Goal: Share content: Share content

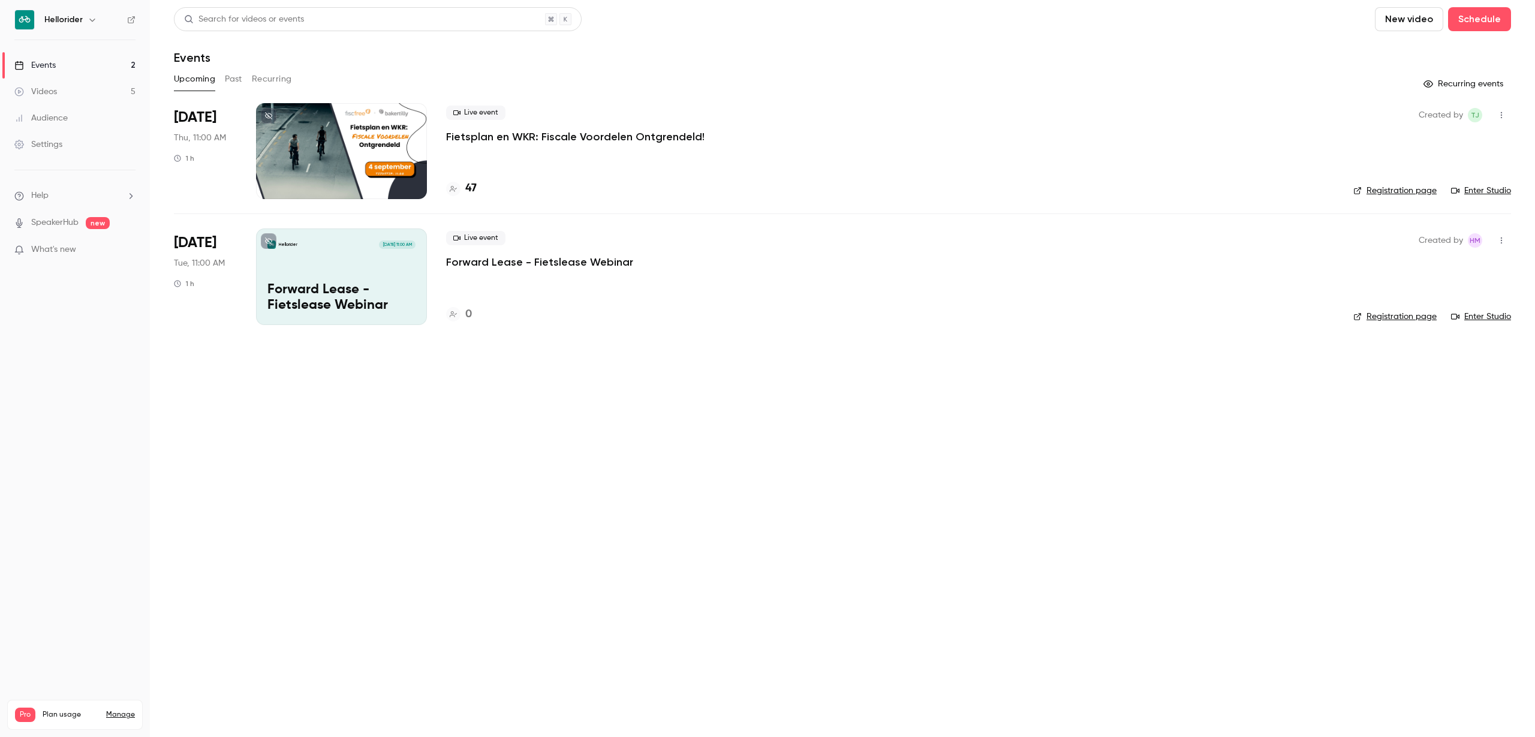
click at [233, 76] on button "Past" at bounding box center [233, 79] width 17 height 19
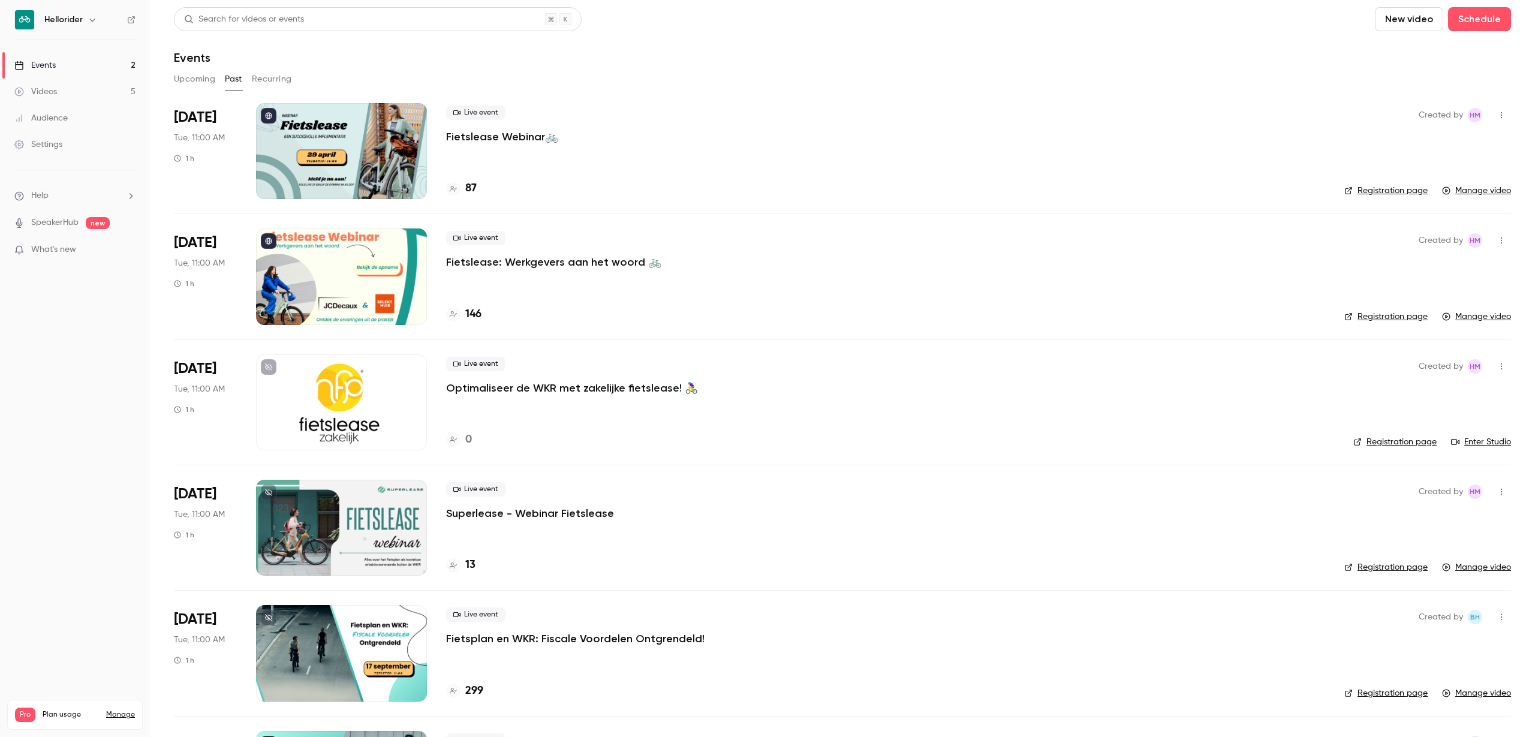
click at [500, 149] on div "Live event Fietslease Webinar🚲 87" at bounding box center [885, 151] width 879 height 96
click at [498, 131] on p "Fietslease Webinar🚲" at bounding box center [502, 137] width 112 height 14
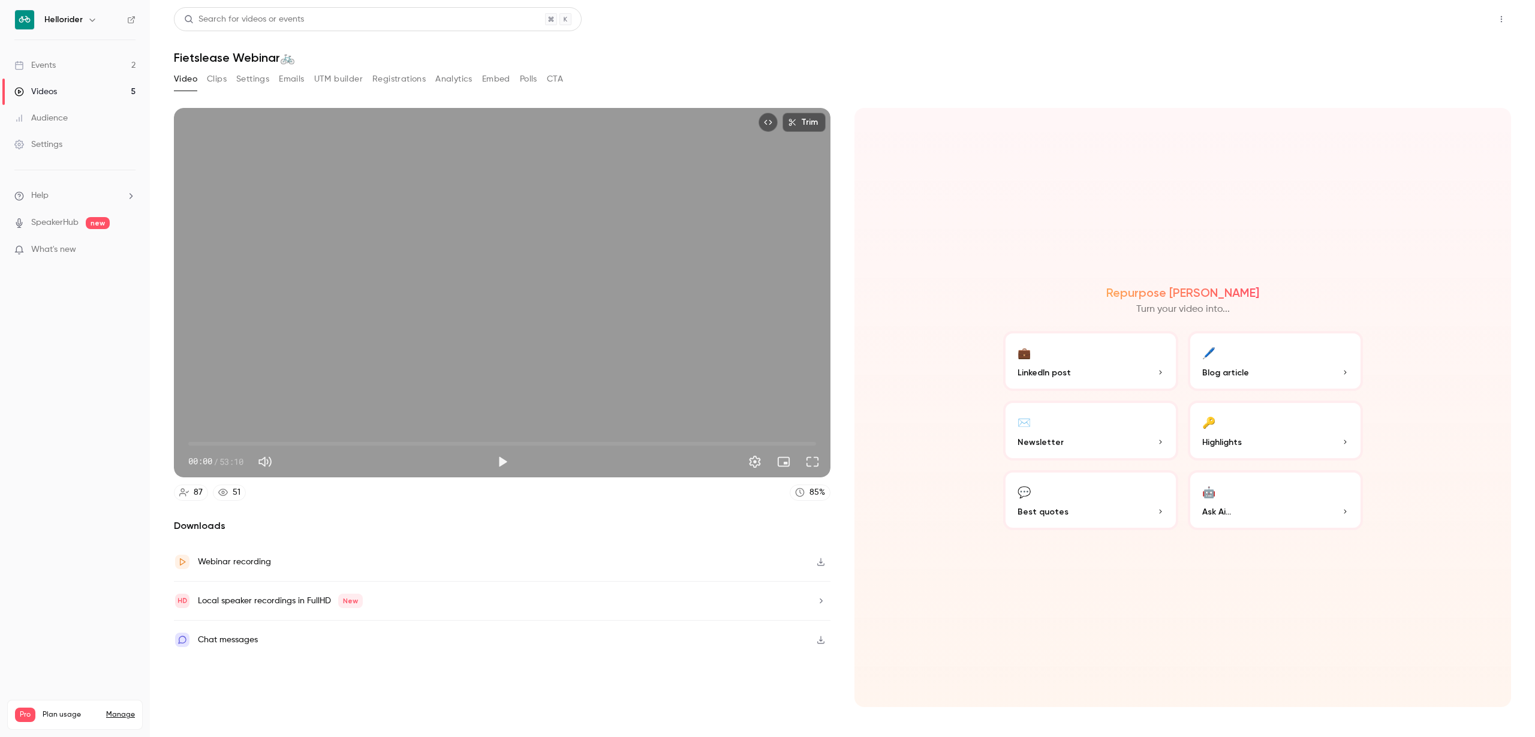
click at [1460, 13] on button "Share" at bounding box center [1458, 19] width 47 height 24
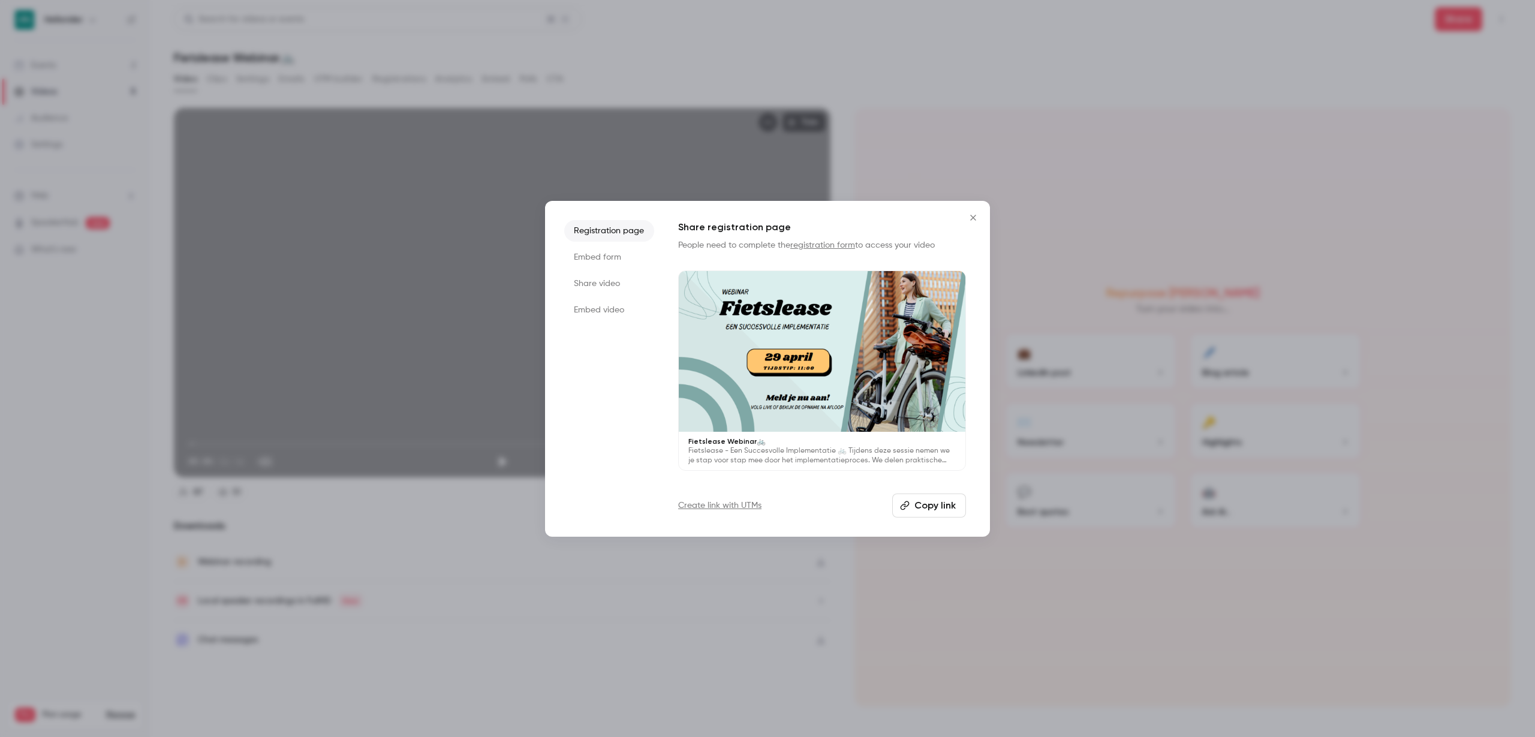
click at [634, 225] on li "Registration page" at bounding box center [609, 231] width 90 height 22
click at [928, 501] on button "Copy link" at bounding box center [929, 506] width 74 height 24
